Goal: Find specific page/section: Find specific page/section

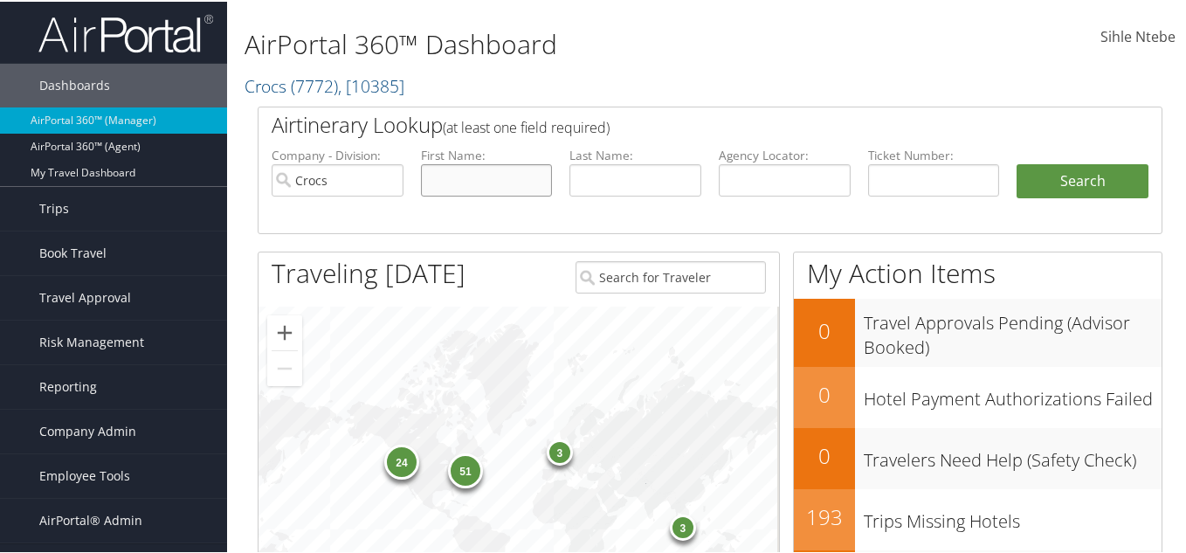
click at [496, 176] on input "text" at bounding box center [487, 178] width 132 height 32
click at [632, 174] on input "text" at bounding box center [636, 178] width 132 height 32
paste input "Lasalle"
type input "Lasalle"
click at [469, 192] on input "text" at bounding box center [487, 178] width 132 height 32
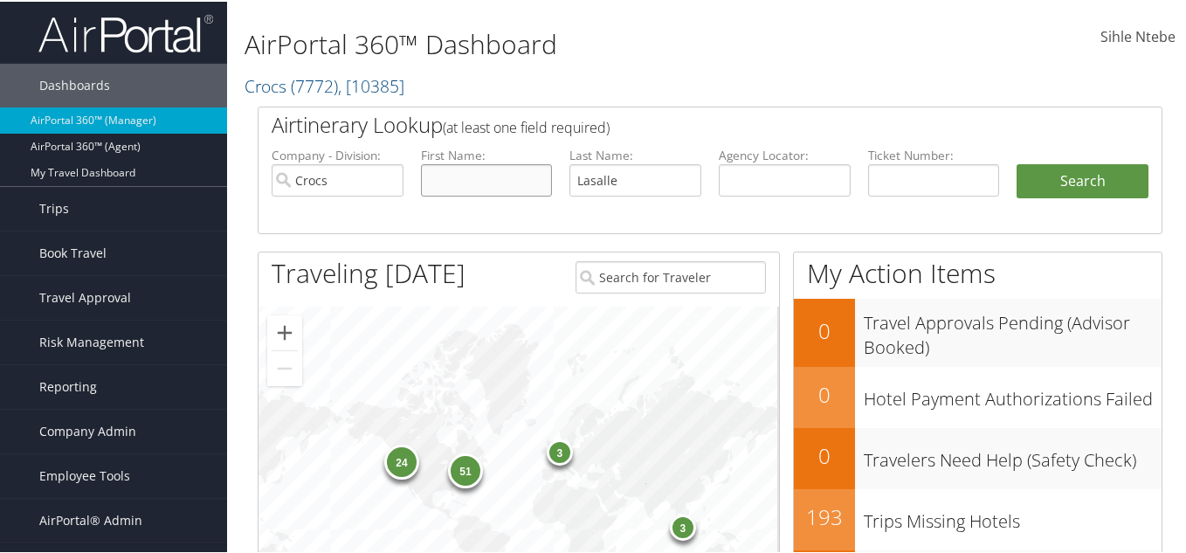
paste input "Christa"
type input "Christa"
click at [386, 178] on input "Crocs" at bounding box center [338, 178] width 132 height 32
click at [1088, 182] on button "Search" at bounding box center [1083, 179] width 132 height 35
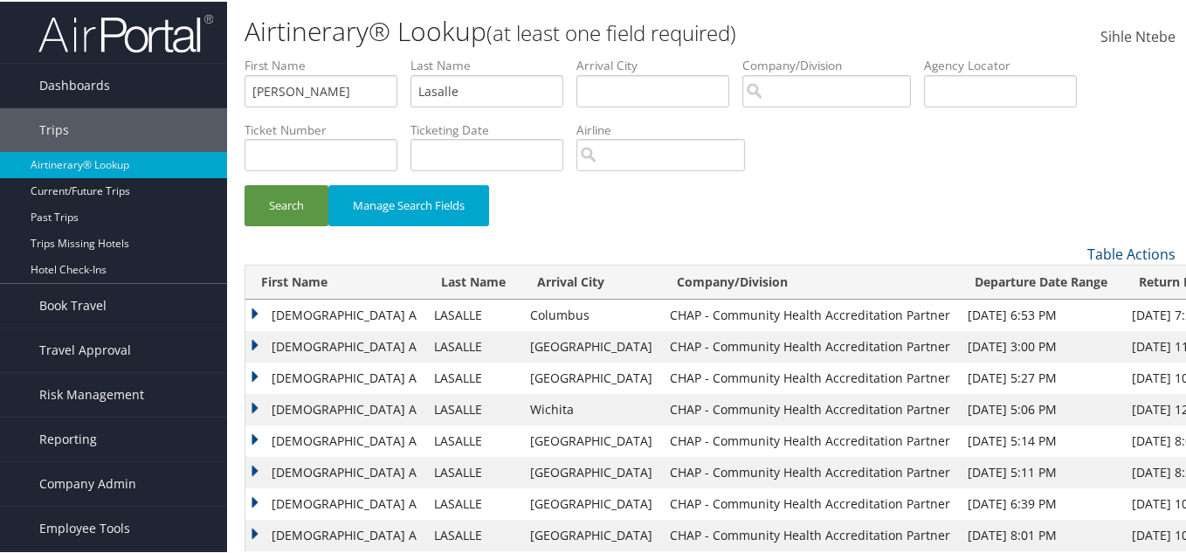
click at [252, 406] on td "CHRISTA A" at bounding box center [335, 407] width 180 height 31
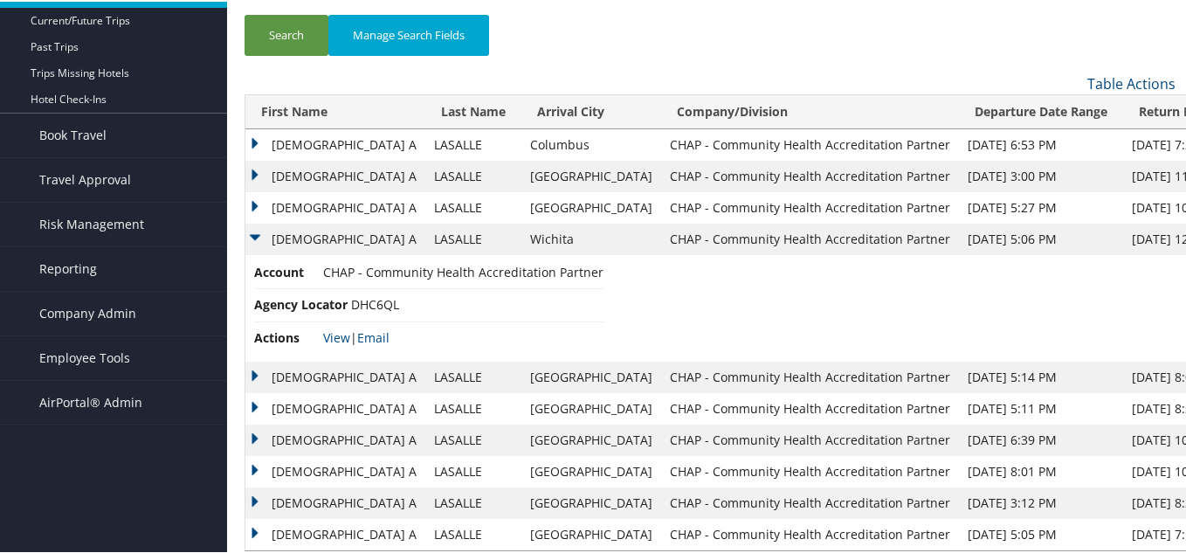
scroll to position [175, 0]
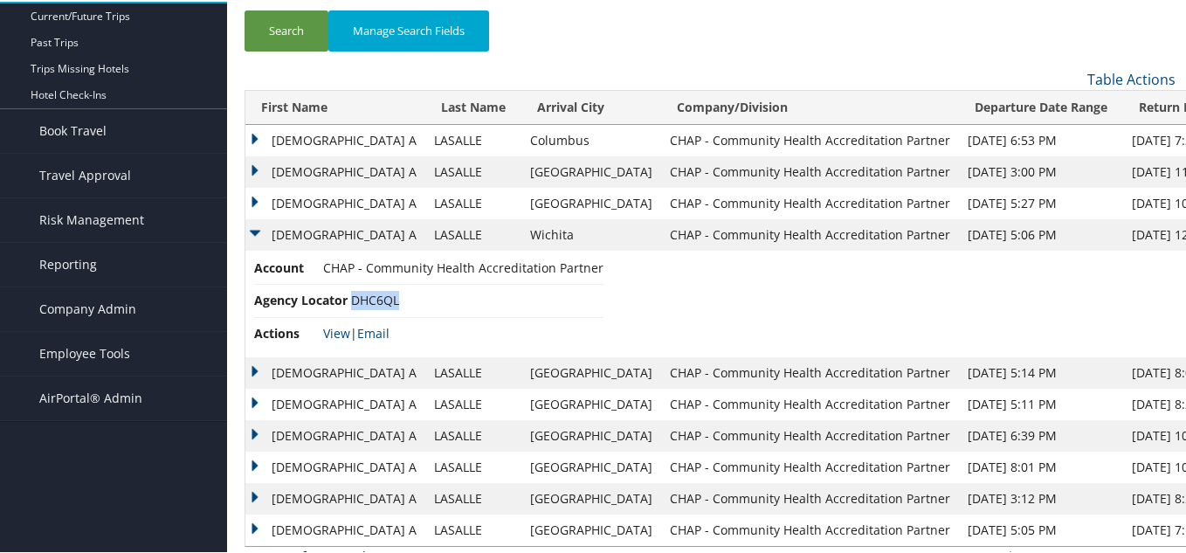
drag, startPoint x: 400, startPoint y: 303, endPoint x: 354, endPoint y: 295, distance: 47.0
click at [354, 295] on li "Agency Locator DHC6QL" at bounding box center [428, 299] width 349 height 32
copy span "DHC6QL"
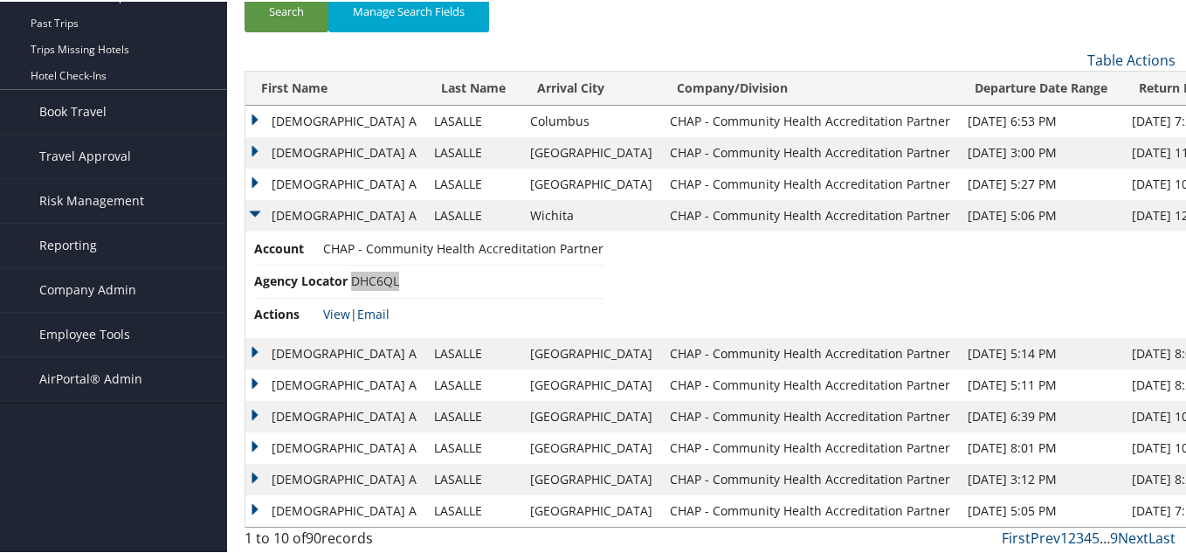
scroll to position [197, 0]
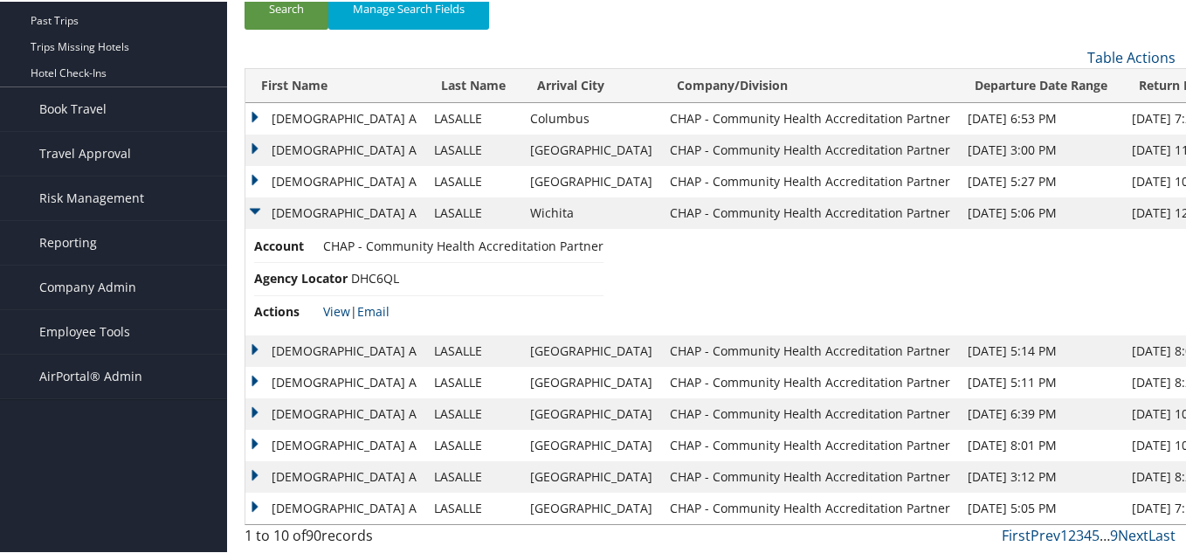
click at [252, 180] on td "CHRISTA A" at bounding box center [335, 179] width 180 height 31
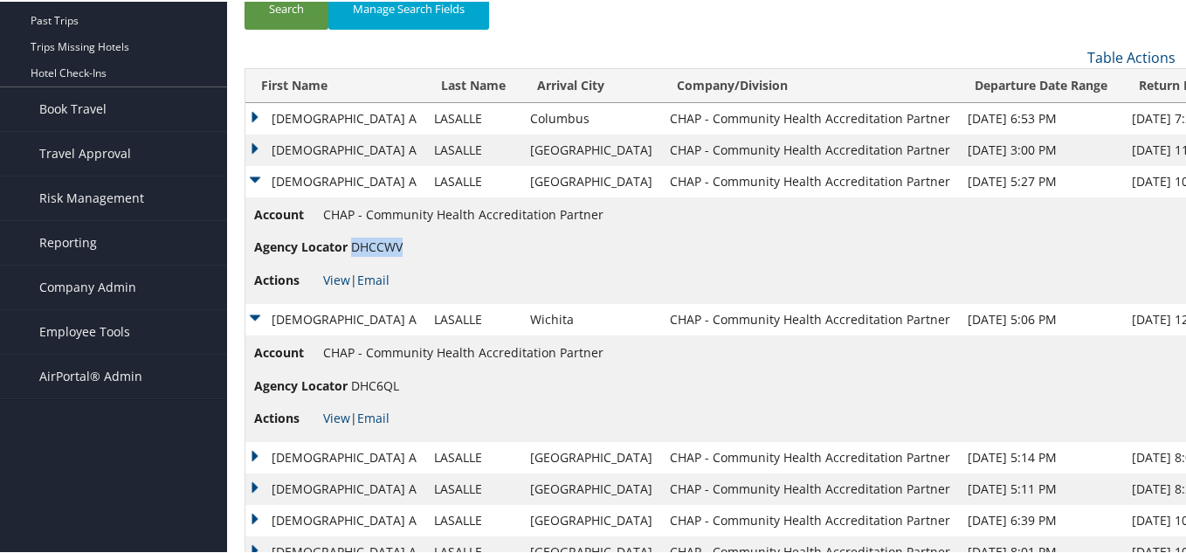
drag, startPoint x: 404, startPoint y: 245, endPoint x: 353, endPoint y: 252, distance: 51.3
click at [353, 252] on li "Agency Locator DHCCWV" at bounding box center [428, 246] width 349 height 32
copy span "DHCCWV"
click at [333, 278] on link "View" at bounding box center [336, 278] width 27 height 17
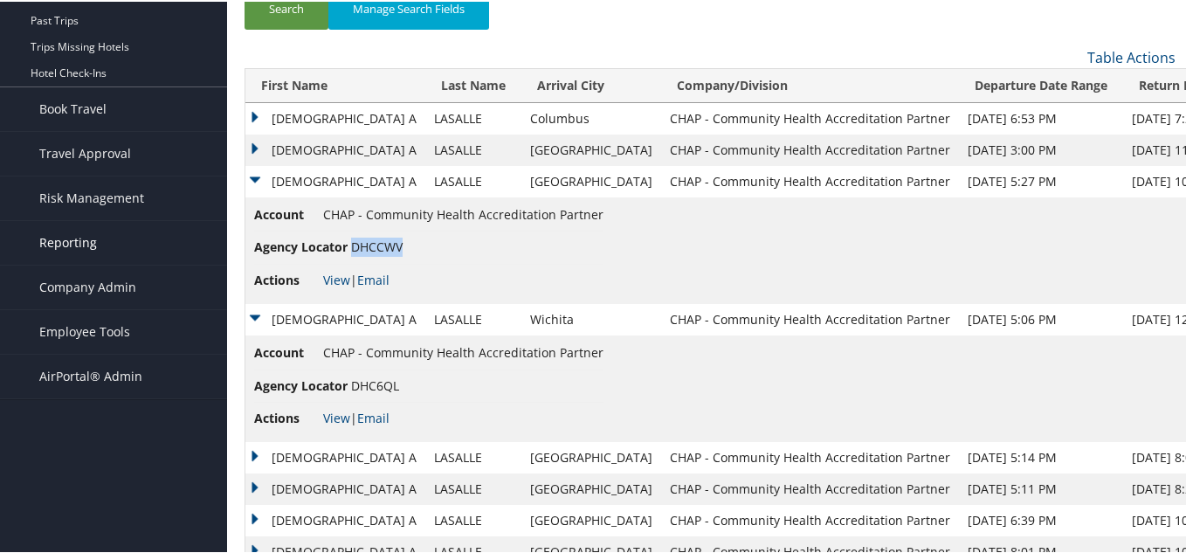
click at [79, 241] on span "Reporting" at bounding box center [68, 241] width 58 height 44
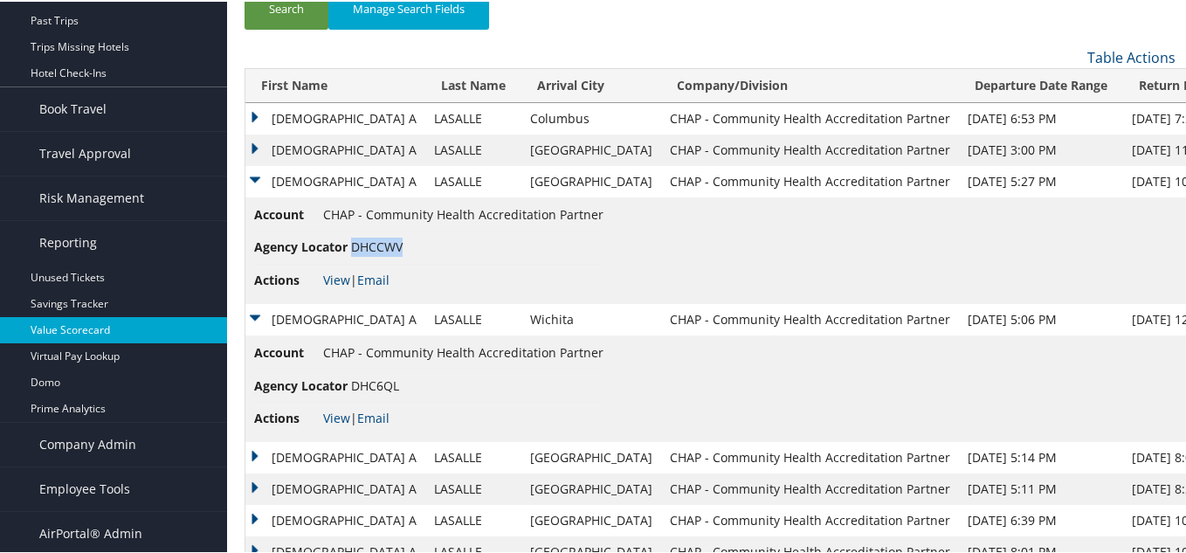
scroll to position [284, 0]
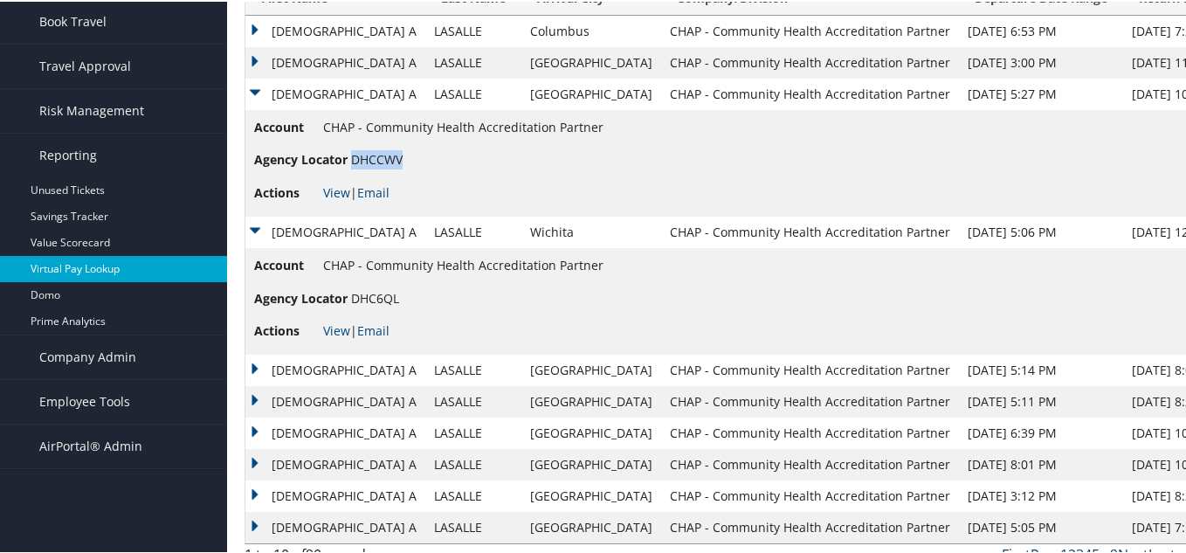
click at [94, 266] on link "Virtual Pay Lookup" at bounding box center [113, 267] width 227 height 26
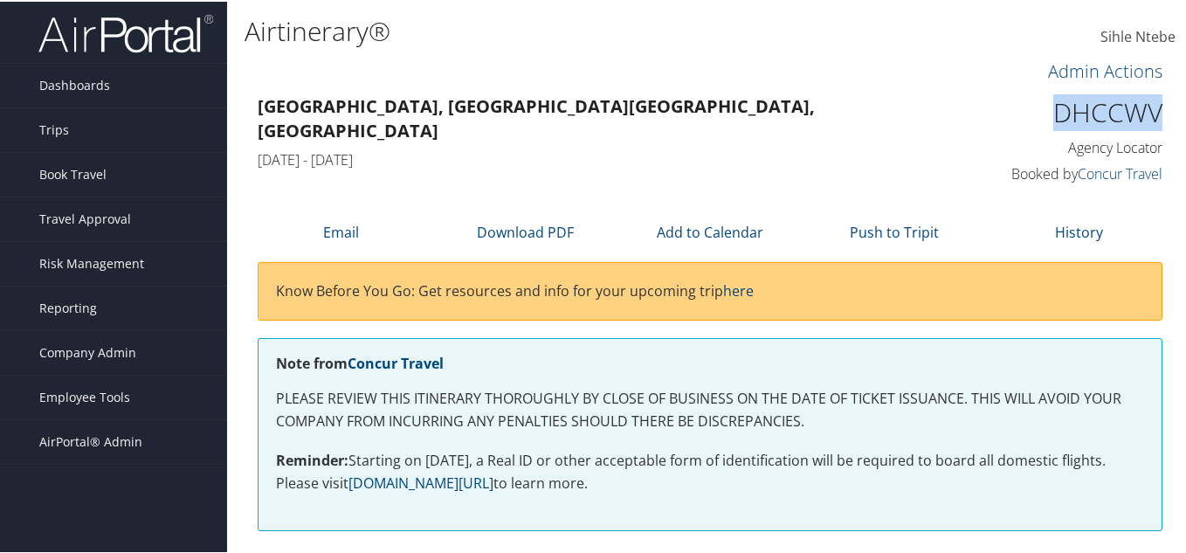
drag, startPoint x: 1154, startPoint y: 111, endPoint x: 1053, endPoint y: 117, distance: 101.5
click at [1053, 117] on h1 "DHCCWV" at bounding box center [1060, 111] width 207 height 37
copy h1 "DHCCWV"
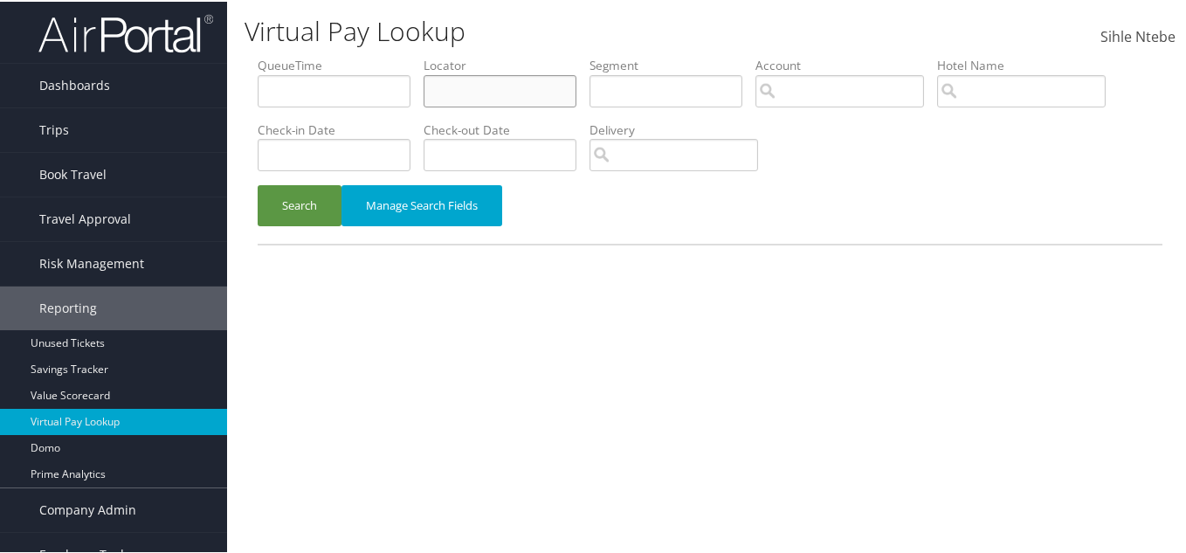
click at [492, 88] on input "text" at bounding box center [500, 89] width 153 height 32
click at [494, 90] on input "text" at bounding box center [500, 89] width 153 height 32
paste input "DHCCWV"
type input "DHCCWV"
click at [324, 207] on button "Search" at bounding box center [300, 203] width 84 height 41
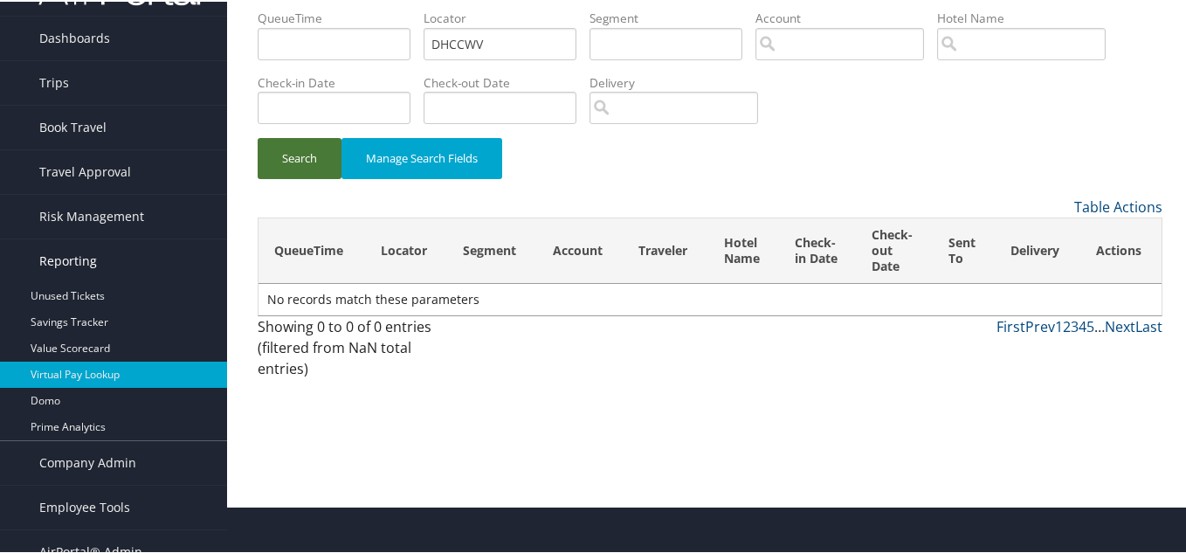
scroll to position [67, 0]
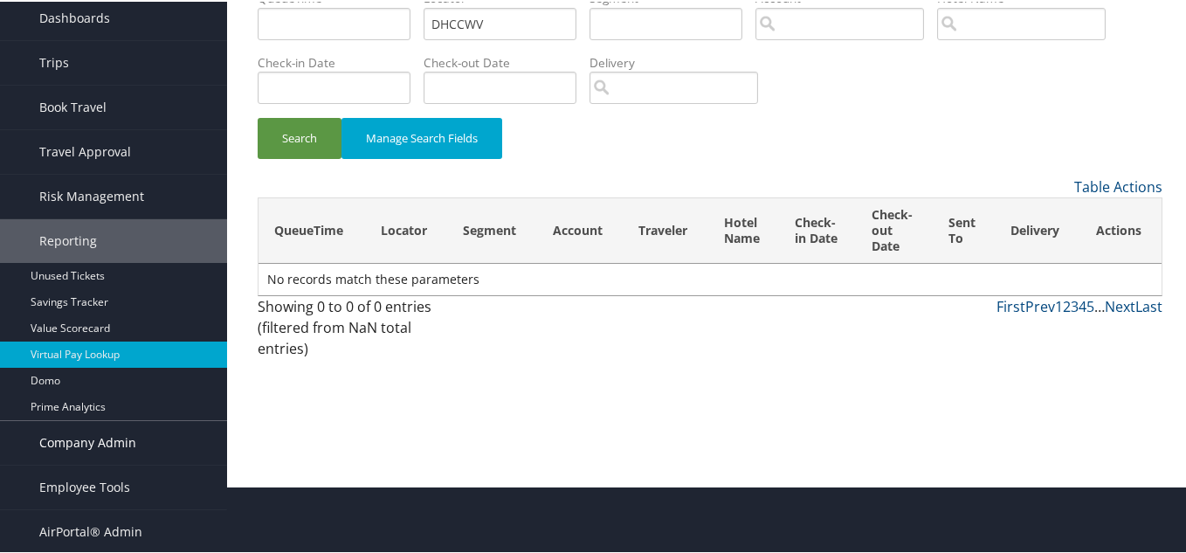
click at [97, 441] on span "Company Admin" at bounding box center [87, 441] width 97 height 44
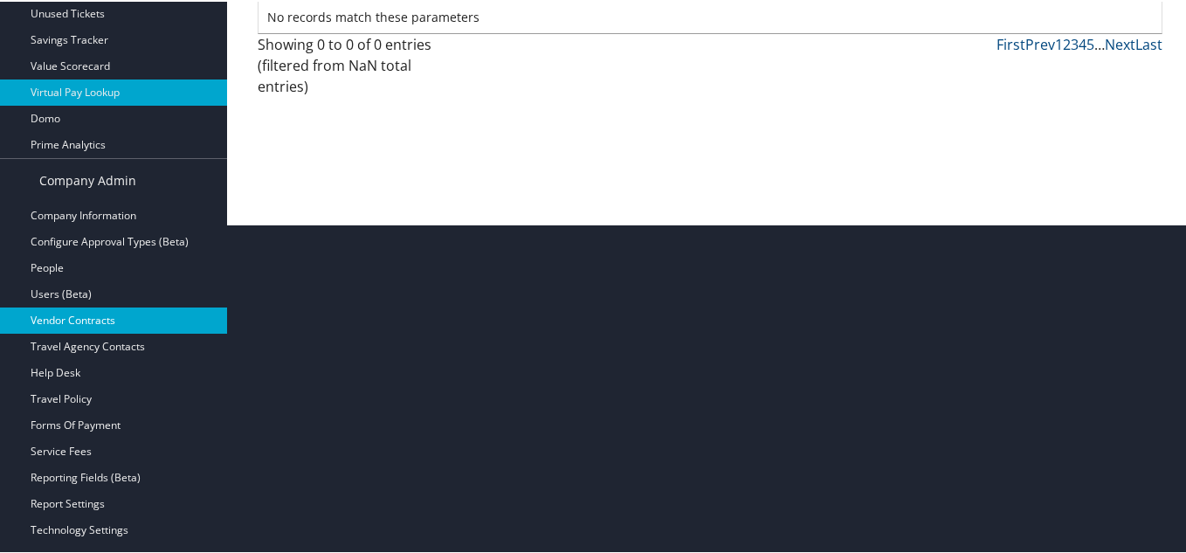
scroll to position [417, 0]
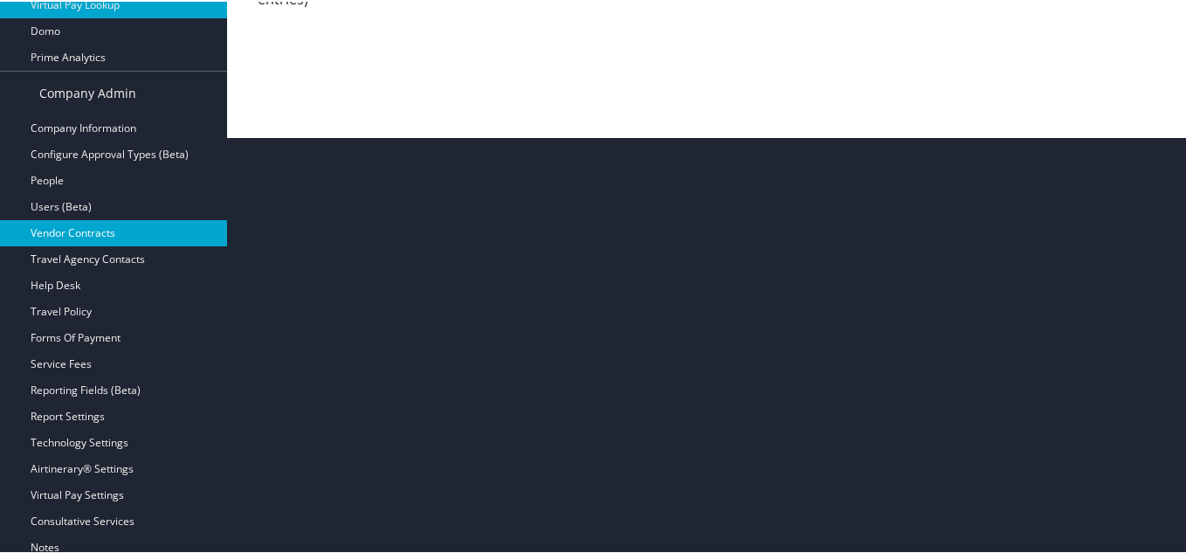
click at [80, 233] on link "Vendor Contracts" at bounding box center [113, 231] width 227 height 26
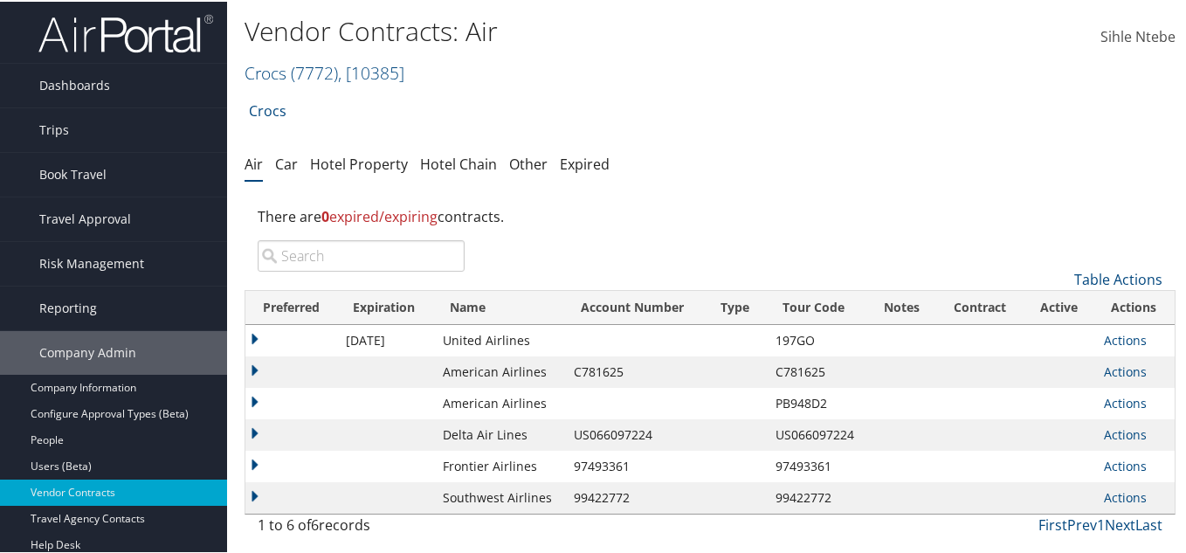
click at [412, 74] on h2 "Crocs ( 7772 ) , [ 10385 ]" at bounding box center [555, 70] width 621 height 30
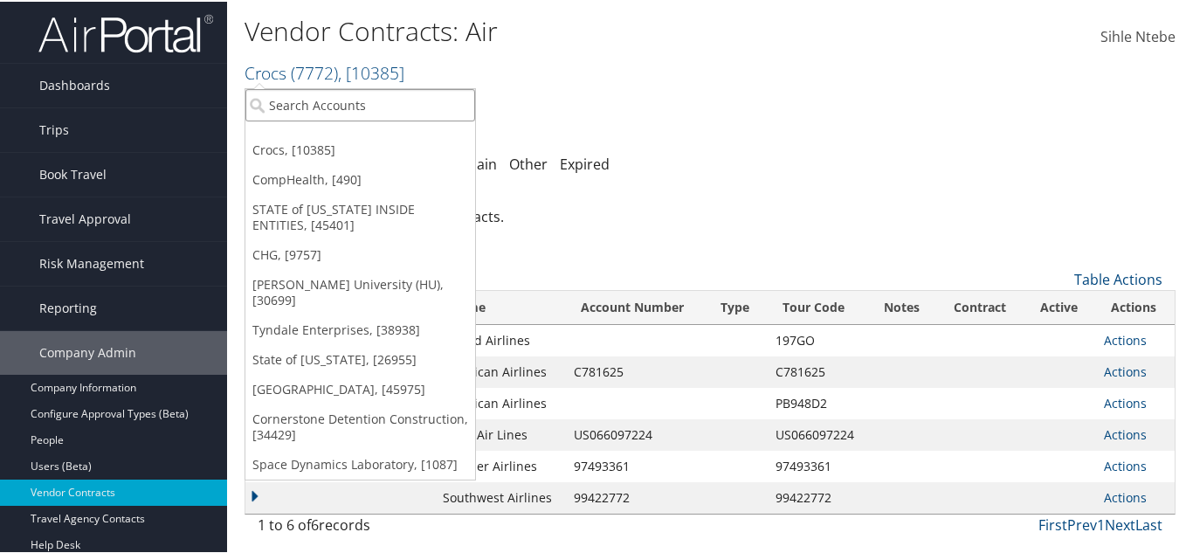
click at [375, 101] on input "search" at bounding box center [360, 103] width 230 height 32
type input "chap"
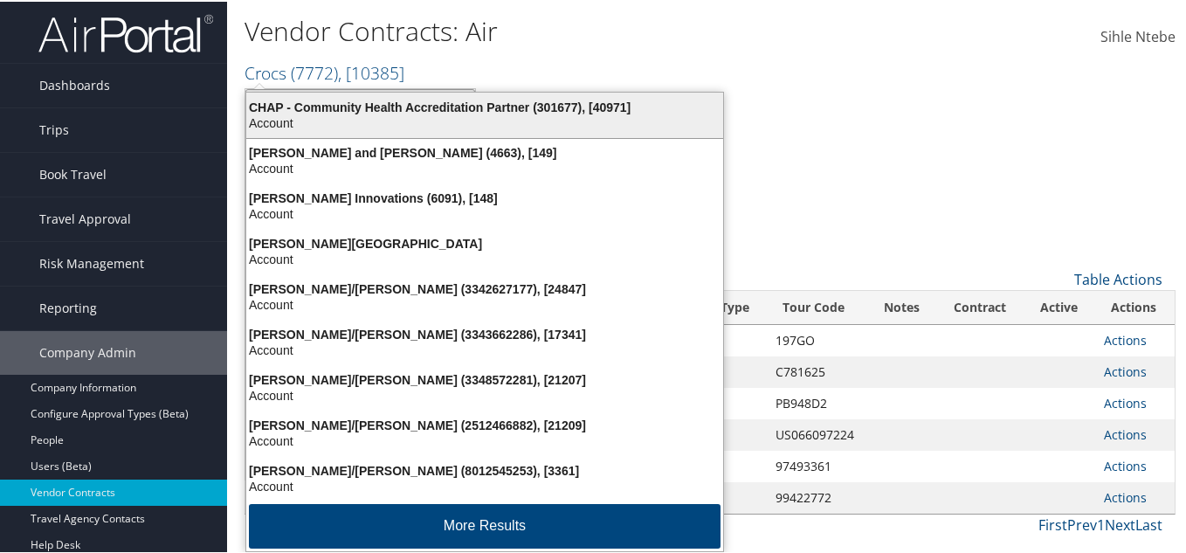
click at [389, 111] on div "CHAP - Community Health Accreditation Partner (301677), [40971]" at bounding box center [485, 106] width 498 height 16
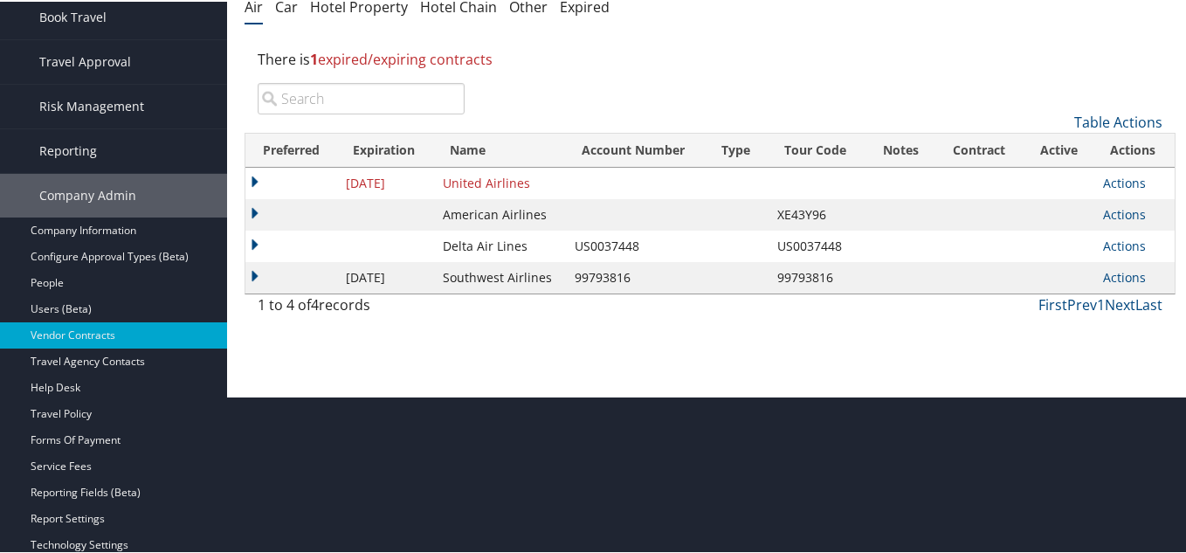
scroll to position [175, 0]
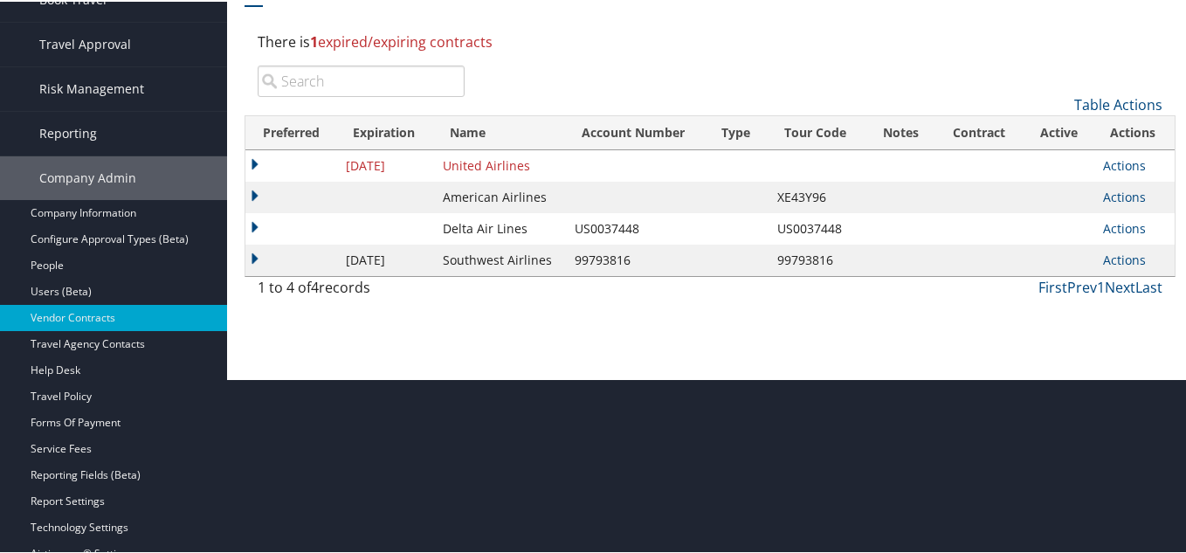
click at [253, 191] on td at bounding box center [291, 195] width 92 height 31
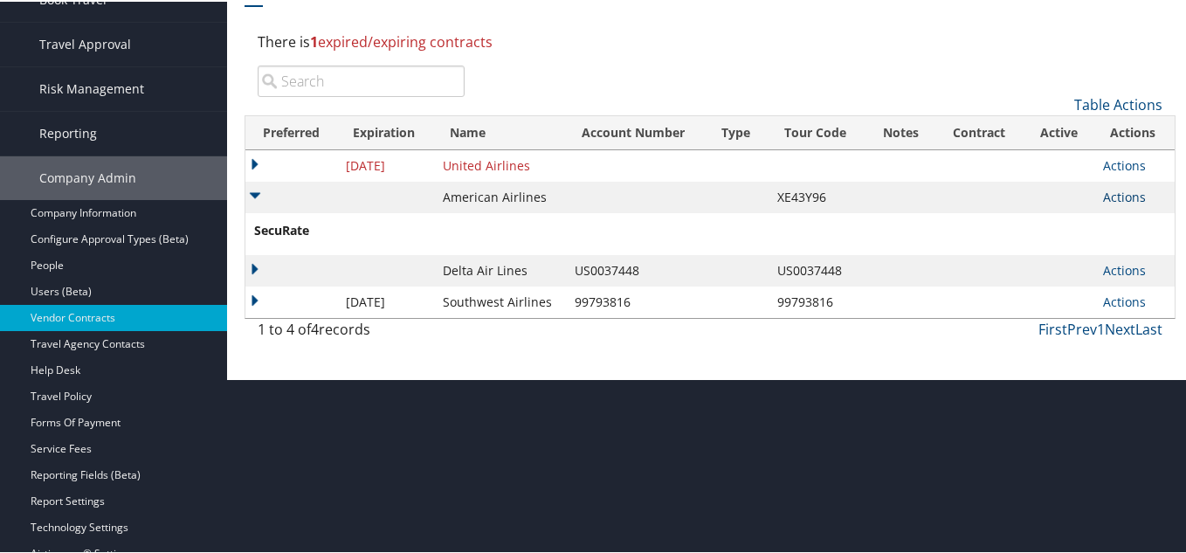
click at [1113, 197] on link "Actions" at bounding box center [1124, 195] width 43 height 17
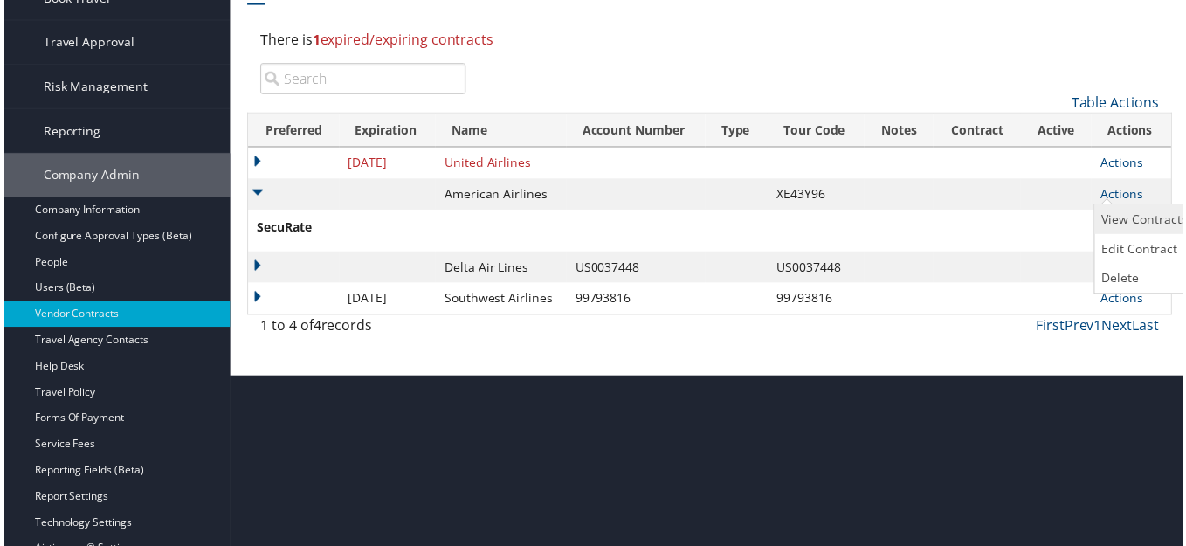
click at [1127, 218] on link "View Contracts" at bounding box center [1148, 221] width 100 height 30
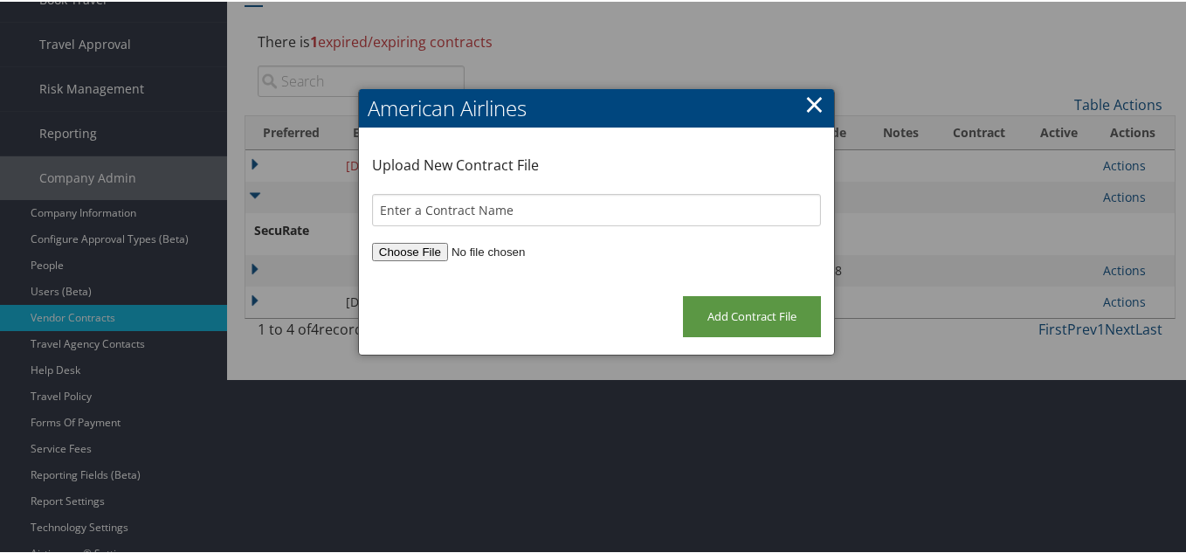
click at [809, 100] on link "×" at bounding box center [815, 102] width 20 height 35
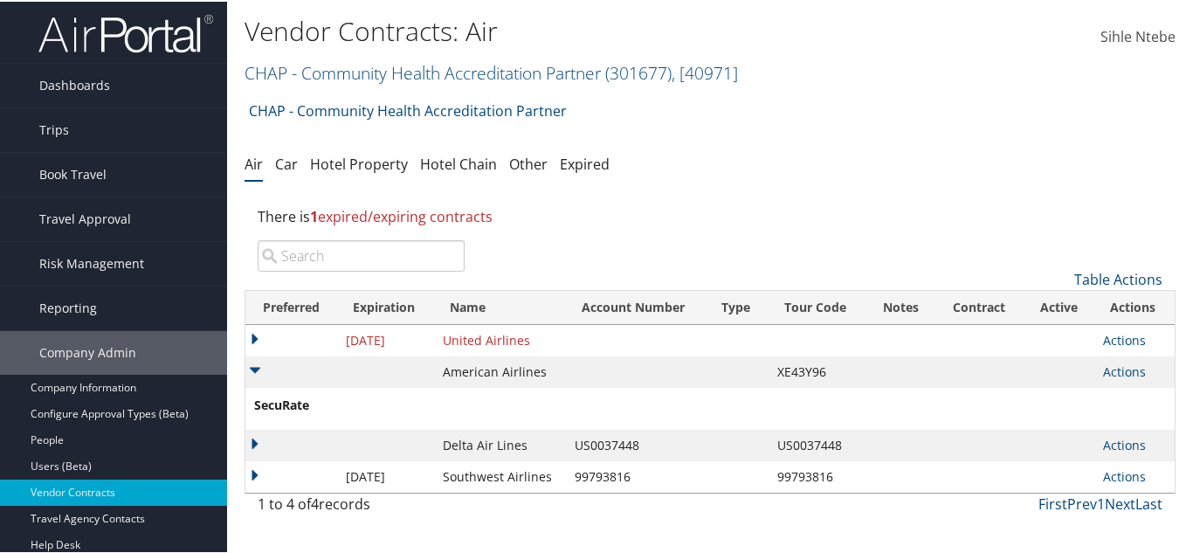
scroll to position [262, 0]
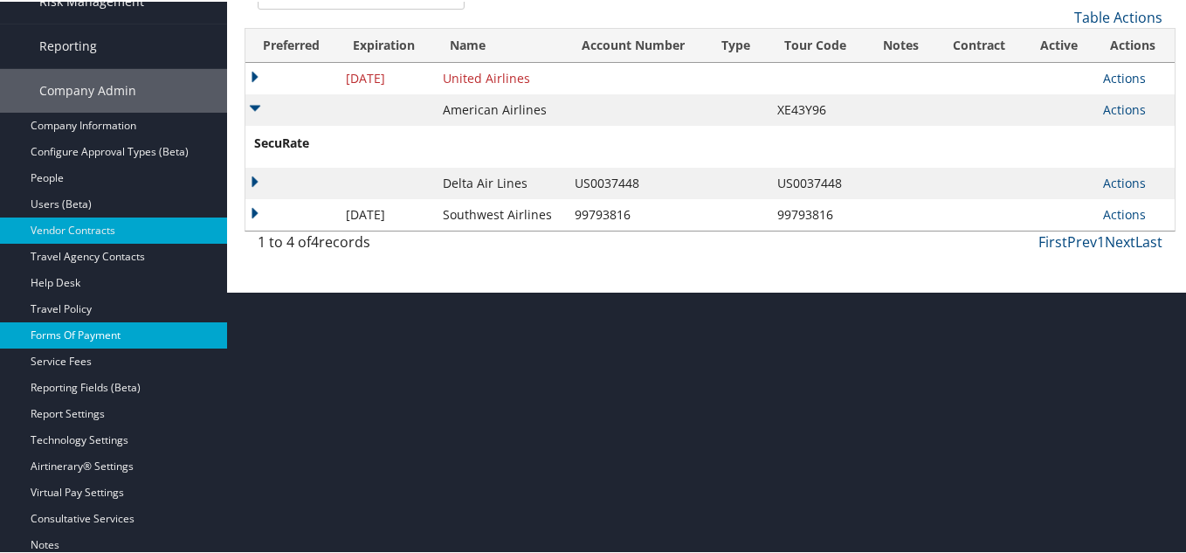
click at [80, 333] on link "Forms Of Payment" at bounding box center [113, 334] width 227 height 26
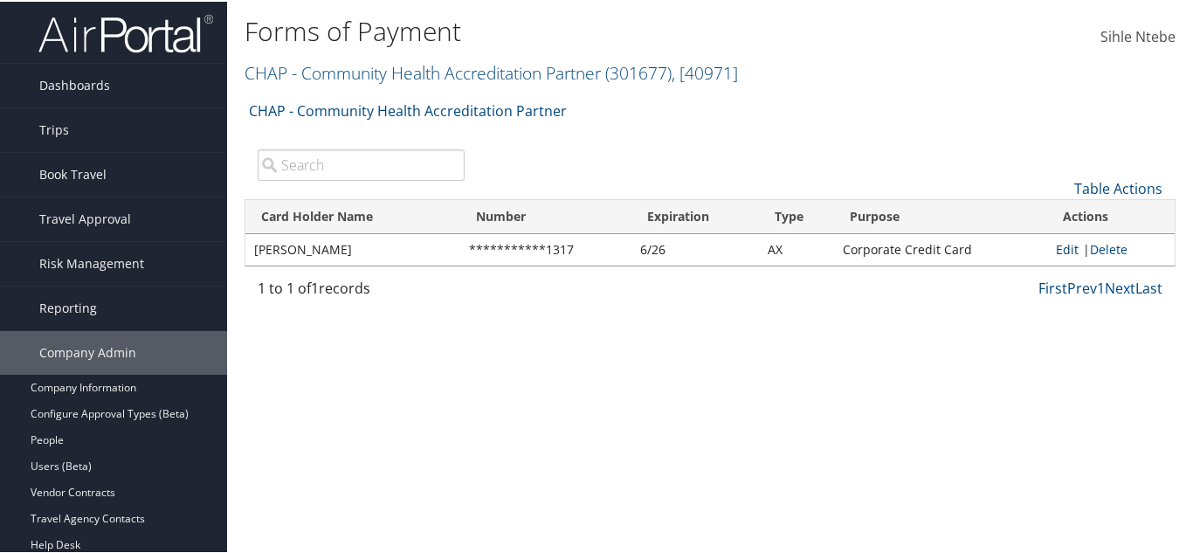
click at [1060, 247] on link "Edit" at bounding box center [1067, 247] width 23 height 17
select select "AX"
select select "2"
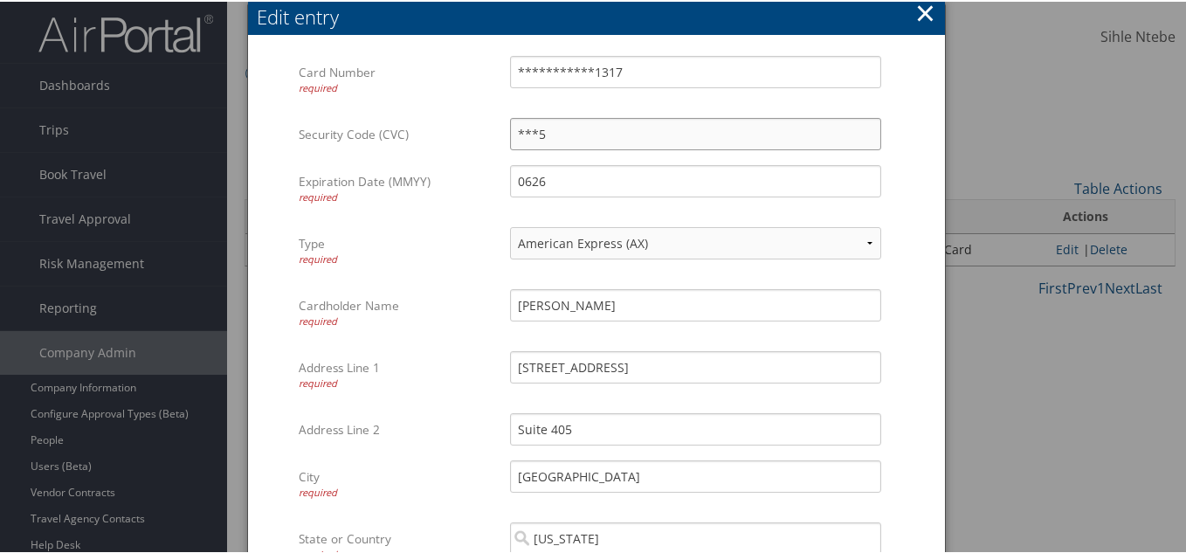
click at [549, 130] on input "***5" at bounding box center [695, 132] width 371 height 32
click at [529, 128] on input "***5" at bounding box center [695, 132] width 371 height 32
click at [552, 135] on input "***5" at bounding box center [695, 132] width 371 height 32
click at [922, 8] on button "×" at bounding box center [925, 11] width 20 height 35
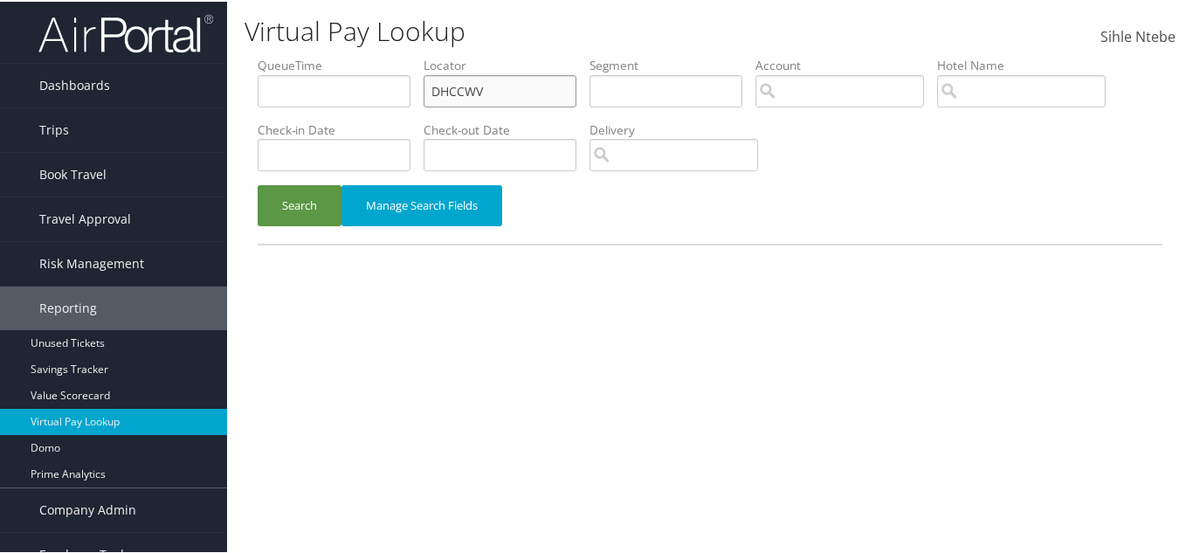
drag, startPoint x: 328, startPoint y: 59, endPoint x: 299, endPoint y: 55, distance: 29.2
click at [299, 55] on ul "QueueTime Locator DHCCWV Segment Account Traveler Hotel Name Check-in Date Chec…" at bounding box center [710, 55] width 905 height 0
click at [93, 86] on span "Dashboards" at bounding box center [74, 84] width 71 height 44
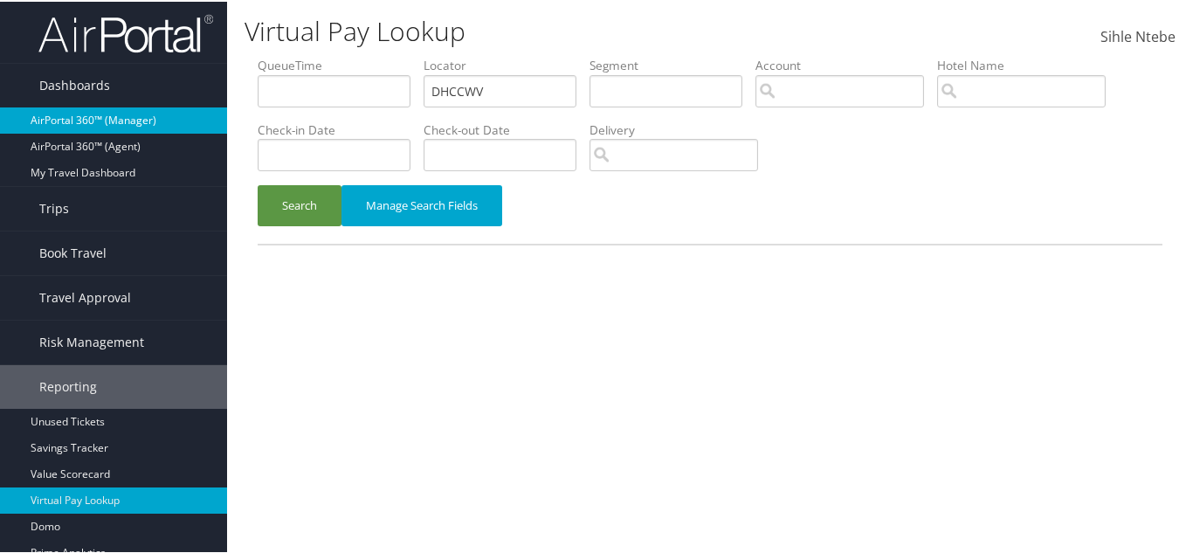
click at [93, 119] on link "AirPortal 360™ (Manager)" at bounding box center [113, 119] width 227 height 26
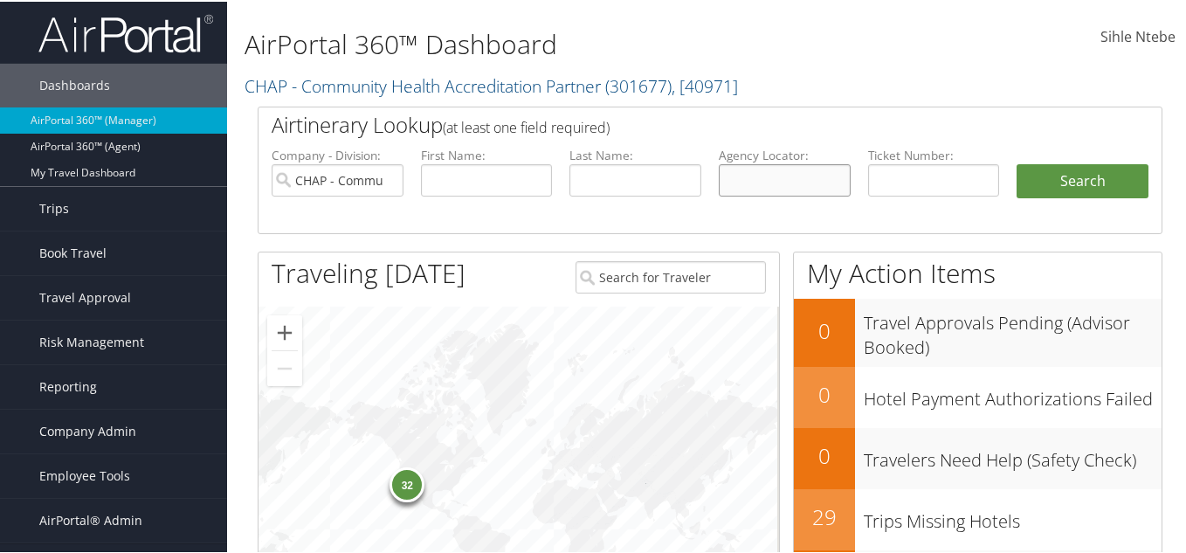
click at [761, 172] on input "text" at bounding box center [785, 178] width 132 height 32
paste input "DHCCWV"
type input "DHCCWV"
click at [1069, 169] on button "Search" at bounding box center [1083, 179] width 132 height 35
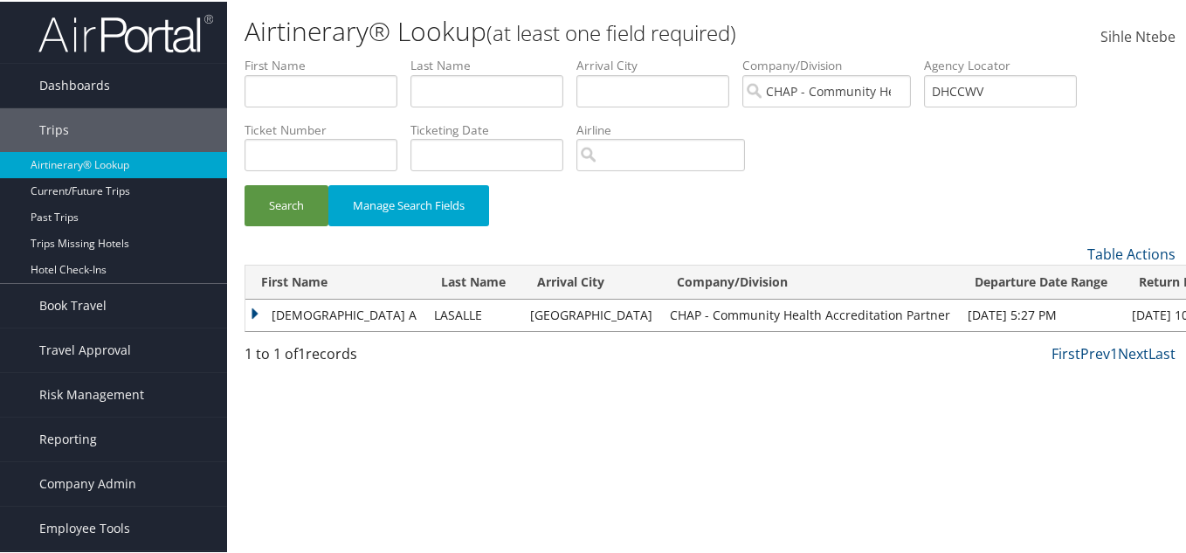
click at [256, 310] on td "CHRISTA A" at bounding box center [335, 313] width 180 height 31
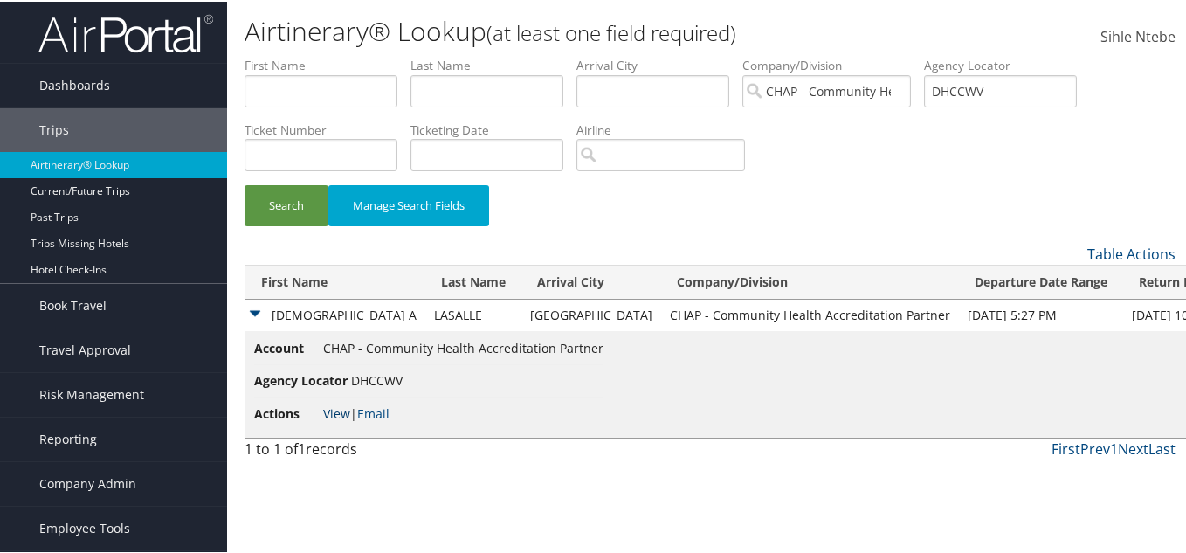
click at [336, 411] on link "View" at bounding box center [336, 412] width 27 height 17
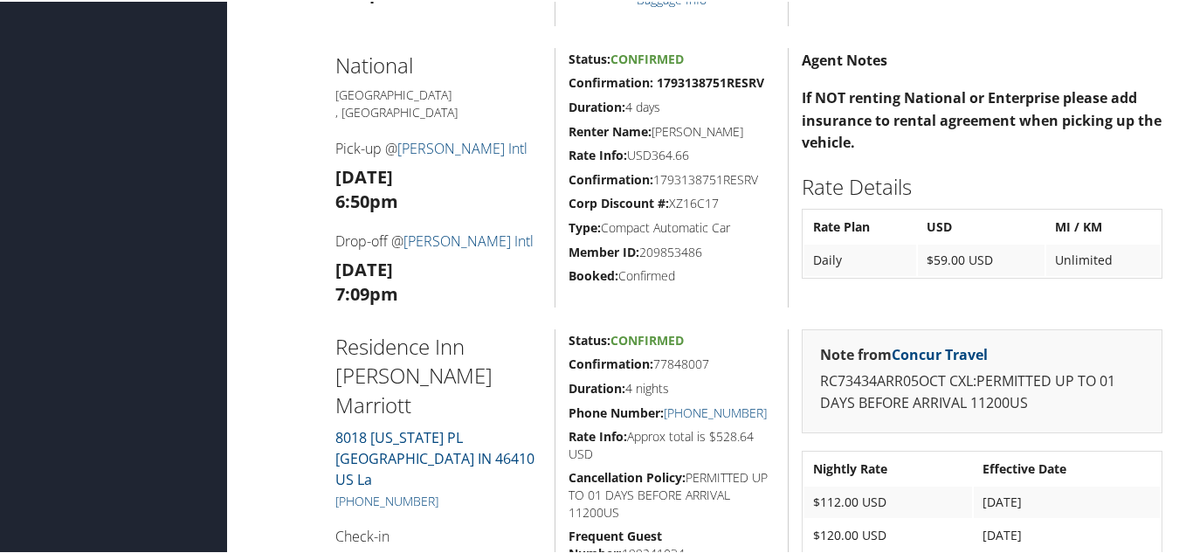
scroll to position [1136, 0]
